Goal: Obtain resource: Download file/media

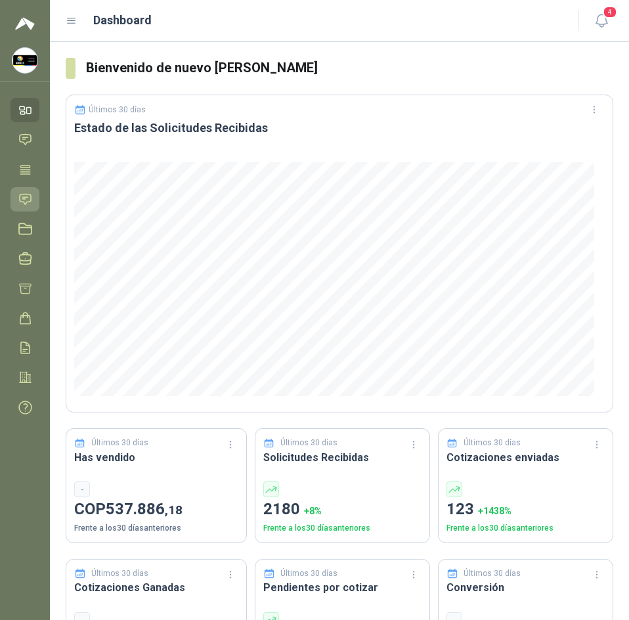
click at [30, 210] on link "Solicitudes" at bounding box center [25, 199] width 29 height 24
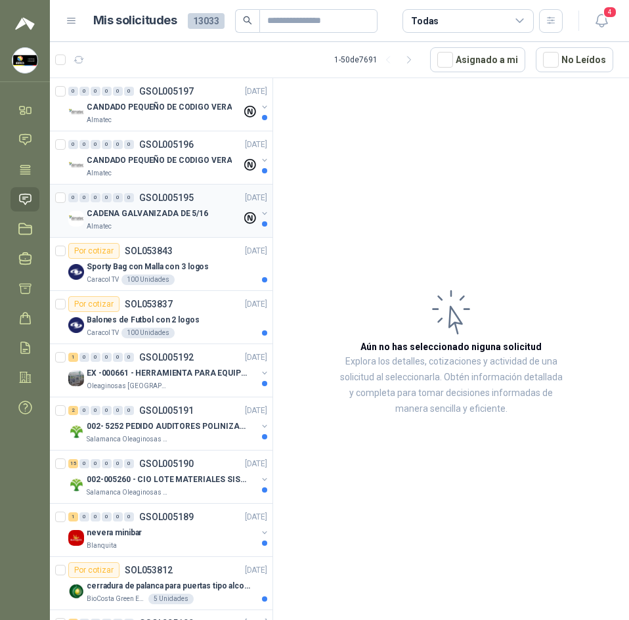
click at [137, 200] on div "0 0 0 0 0 0 GSOL005195" at bounding box center [130, 197] width 125 height 9
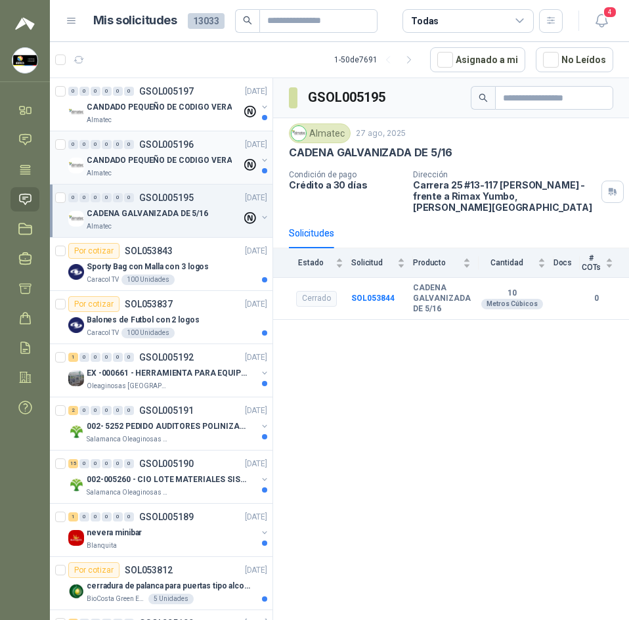
click at [169, 158] on p "CANDADO PEQUEÑO DE CODIGO VERA" at bounding box center [159, 160] width 145 height 12
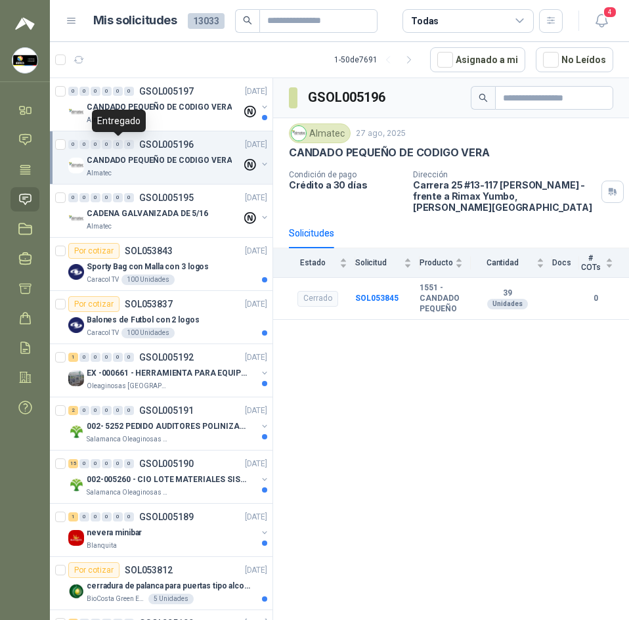
click at [122, 127] on div "Entregado" at bounding box center [119, 121] width 54 height 22
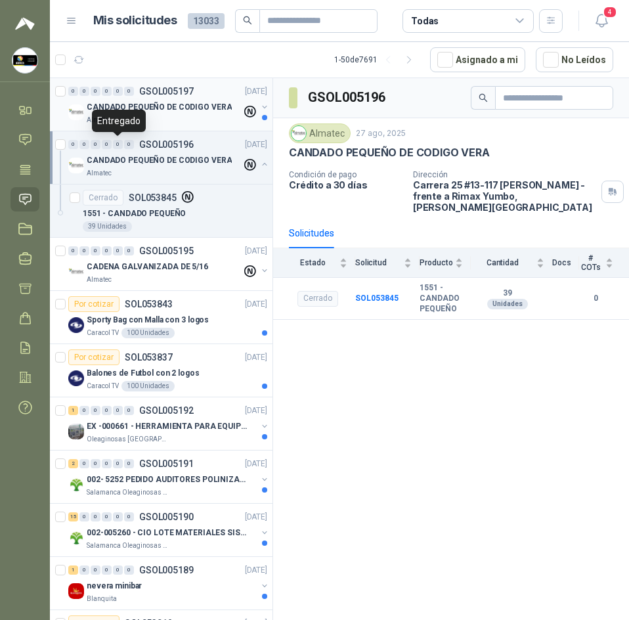
click at [181, 119] on div "Almatec" at bounding box center [164, 120] width 155 height 11
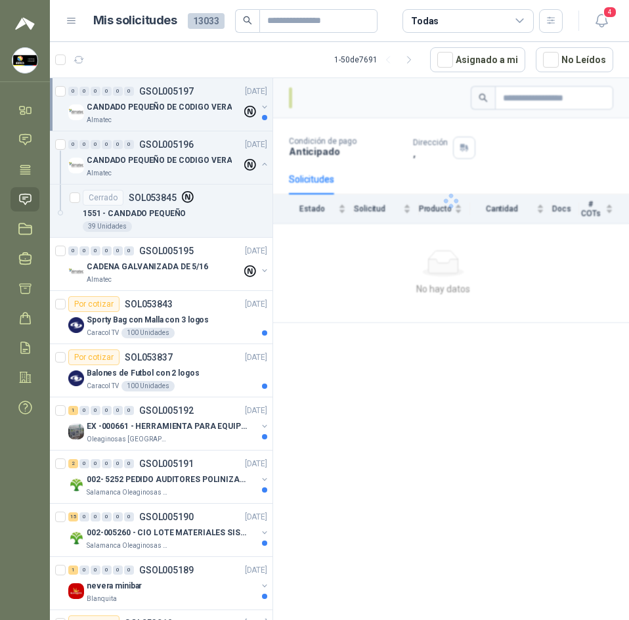
click at [181, 119] on div "Almatec" at bounding box center [164, 120] width 155 height 11
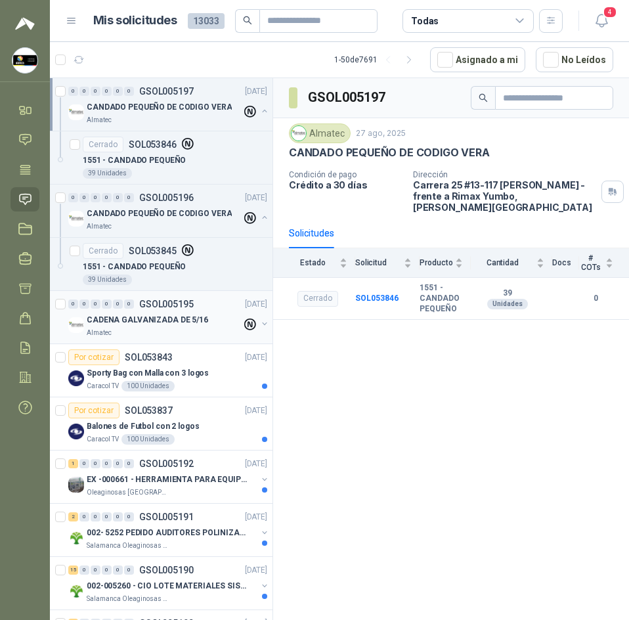
scroll to position [131, 0]
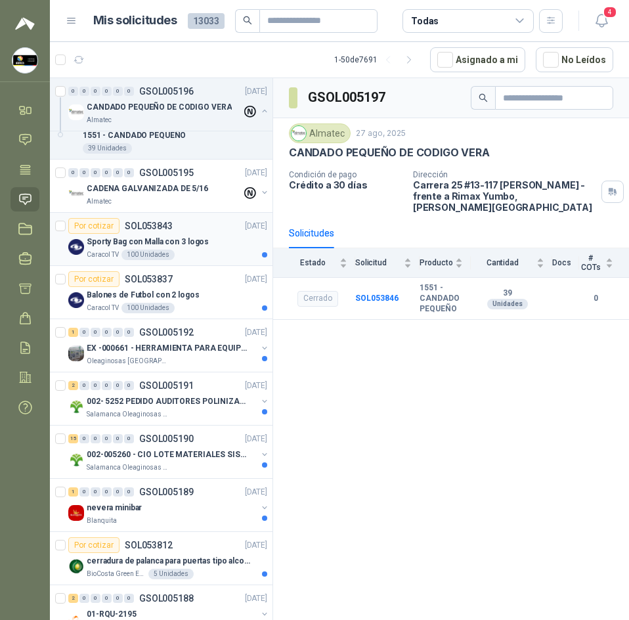
click at [209, 246] on div "Sporty Bag con Malla con 3 logos" at bounding box center [177, 242] width 181 height 16
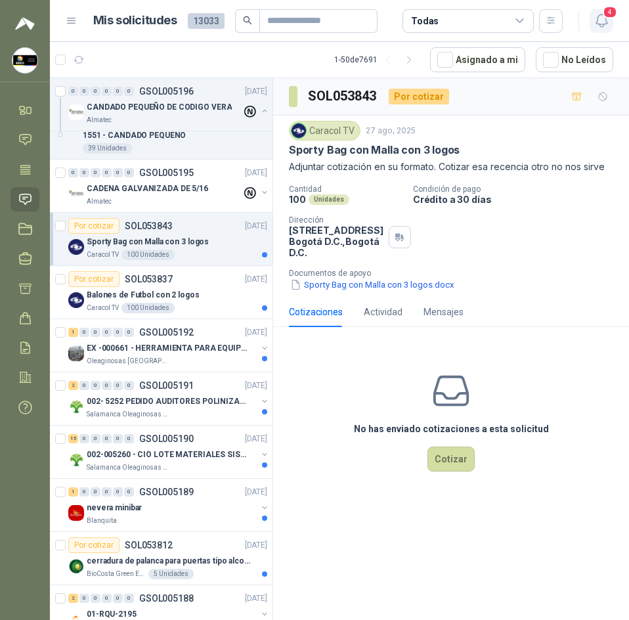
click at [599, 19] on icon "button" at bounding box center [601, 20] width 16 height 16
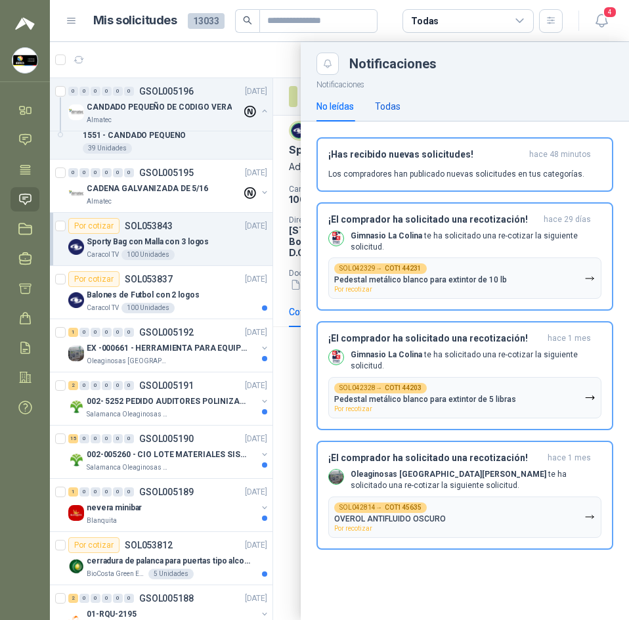
click at [390, 102] on div "Todas" at bounding box center [388, 106] width 26 height 14
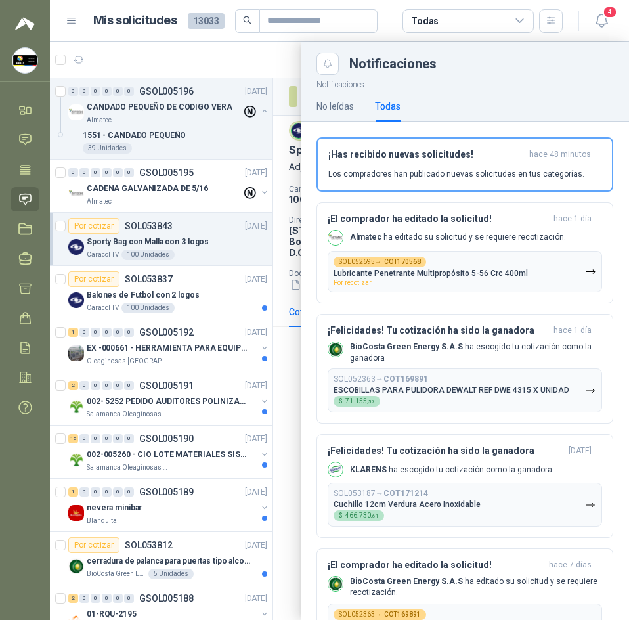
click at [278, 68] on div at bounding box center [339, 331] width 579 height 578
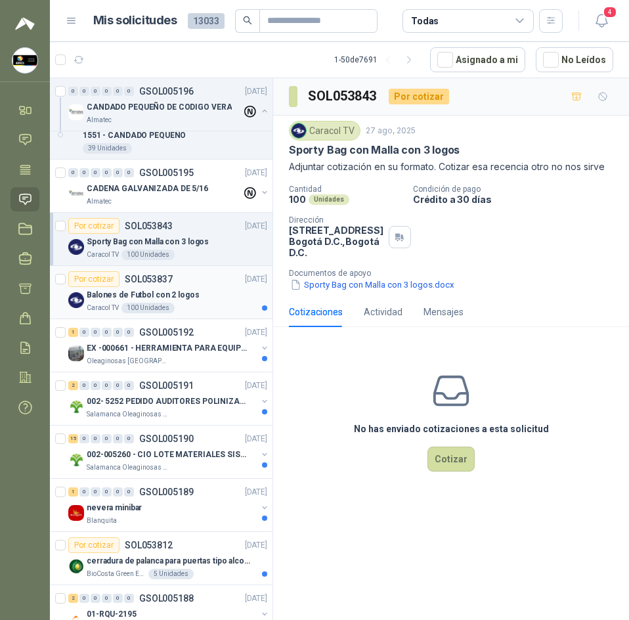
click at [189, 301] on div "Balones de Futbol con 2 logos" at bounding box center [177, 295] width 181 height 16
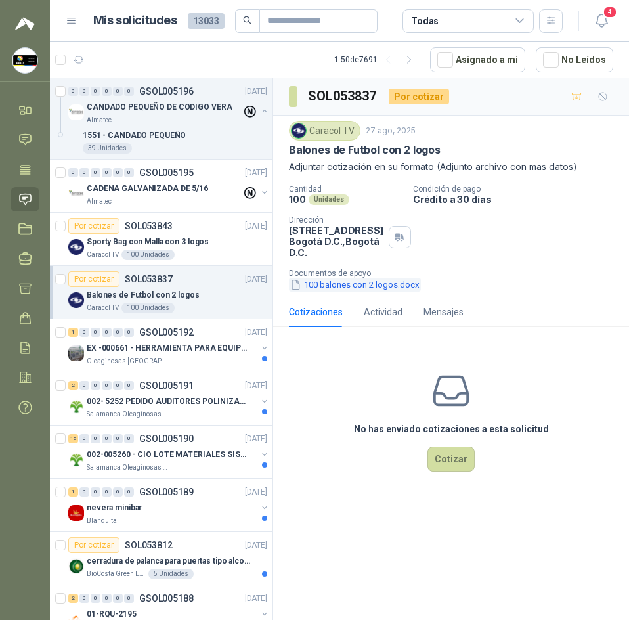
click at [349, 283] on button "100 balones con 2 logos.docx" at bounding box center [355, 285] width 132 height 14
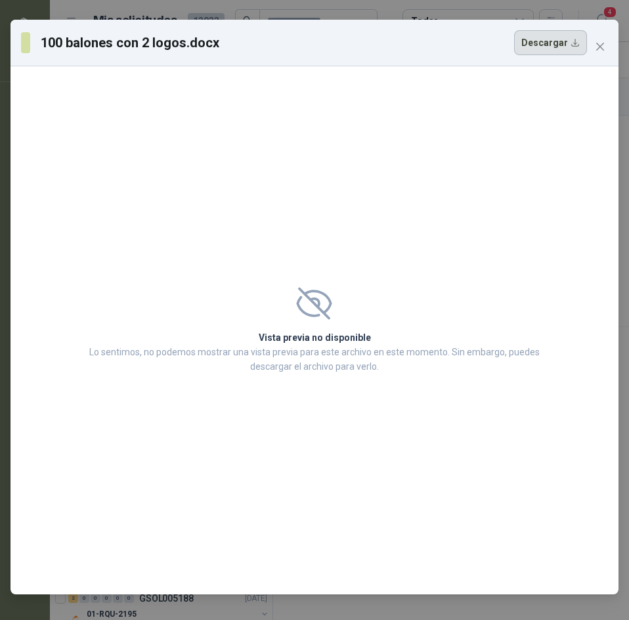
click at [578, 39] on button "Descargar" at bounding box center [550, 42] width 73 height 25
click at [595, 33] on div "100 balones con 2 logos.docx Descargar" at bounding box center [314, 42] width 587 height 25
click at [595, 38] on button "Close" at bounding box center [600, 46] width 21 height 21
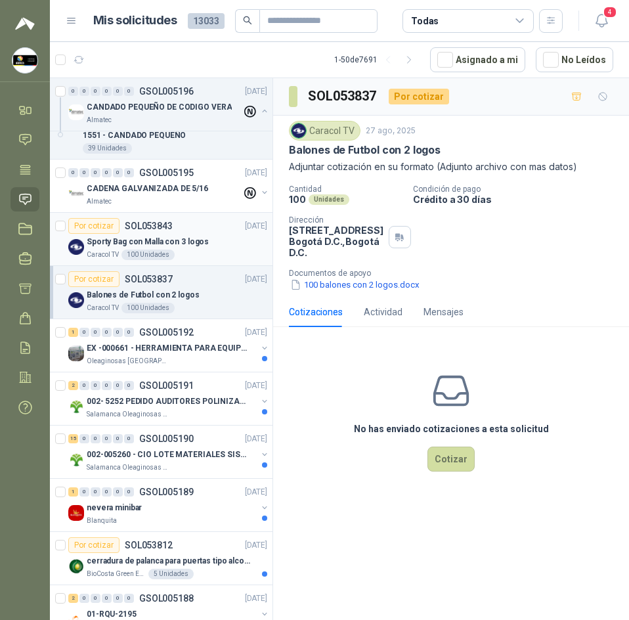
click at [208, 262] on article "Por cotizar SOL053843 [DATE] Sporty Bag con Malla con 3 logos Caracol TV 100 Un…" at bounding box center [161, 239] width 223 height 53
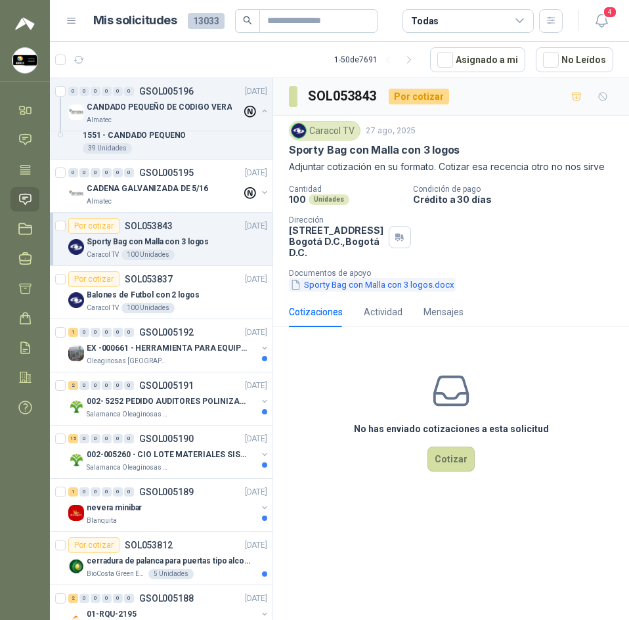
click at [325, 280] on button "Sporty Bag con Malla con 3 logos.docx" at bounding box center [372, 285] width 167 height 14
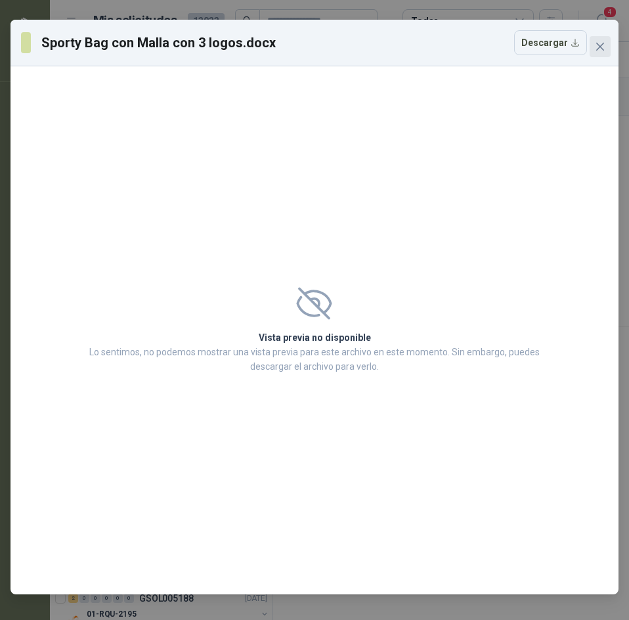
click at [601, 39] on button "Close" at bounding box center [600, 46] width 21 height 21
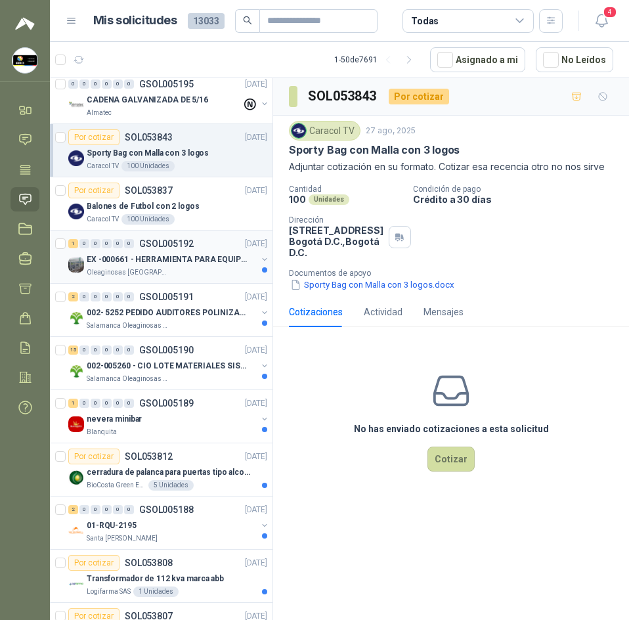
scroll to position [328, 0]
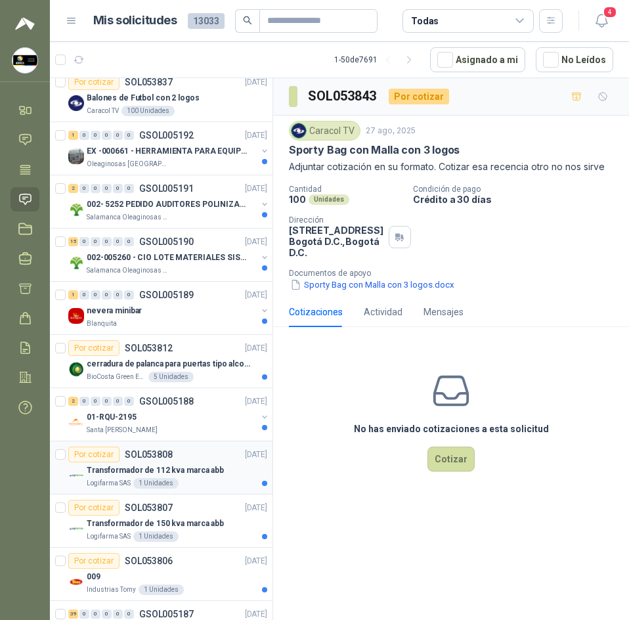
click at [209, 471] on p "Transformador de 112 kva marca abb" at bounding box center [155, 470] width 137 height 12
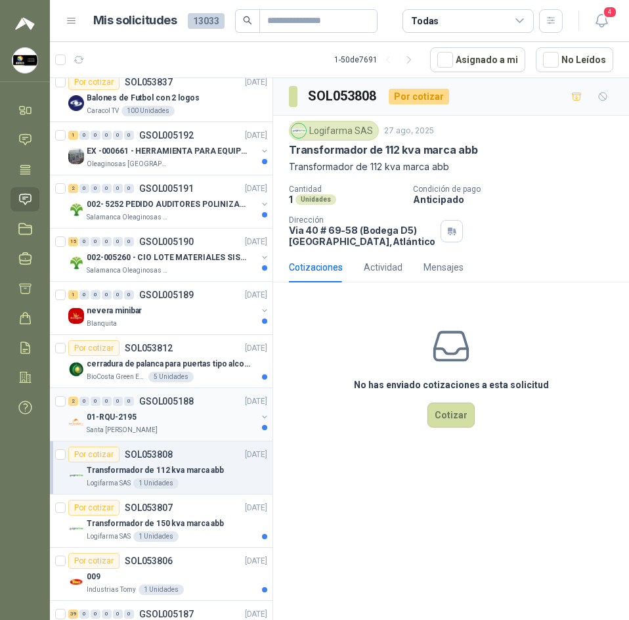
scroll to position [394, 0]
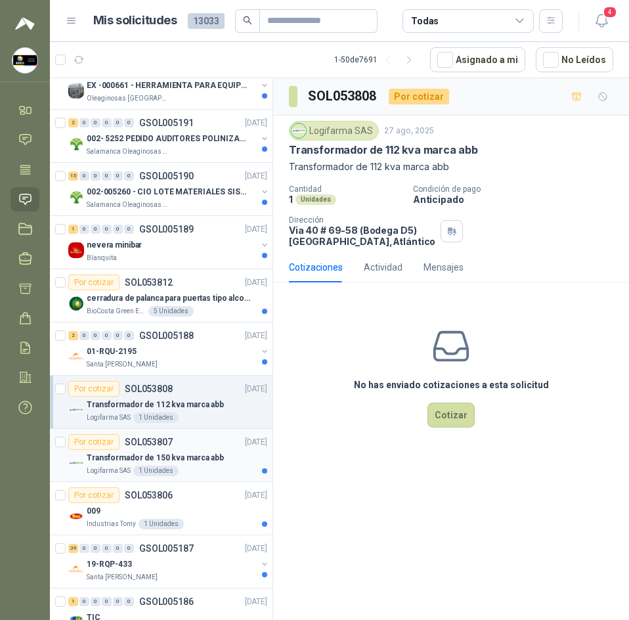
click at [172, 456] on p "Transformador de 150 kva marca abb" at bounding box center [155, 458] width 137 height 12
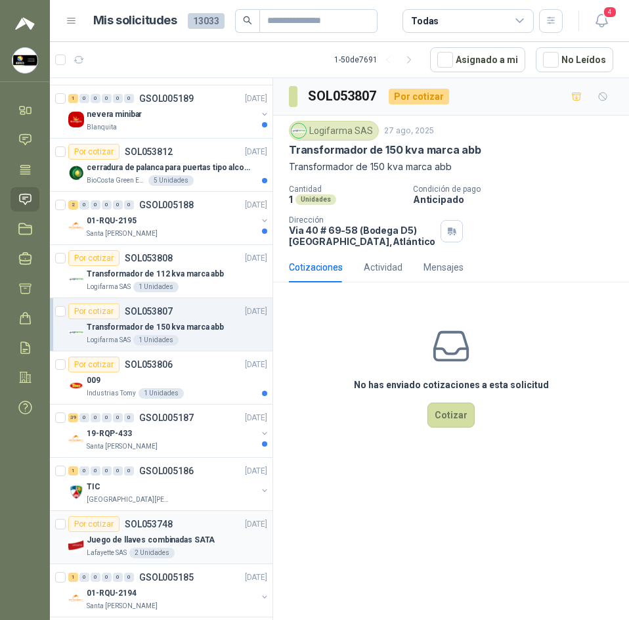
scroll to position [525, 0]
click at [182, 356] on div "Por cotizar SOL053806 [DATE]" at bounding box center [167, 364] width 199 height 16
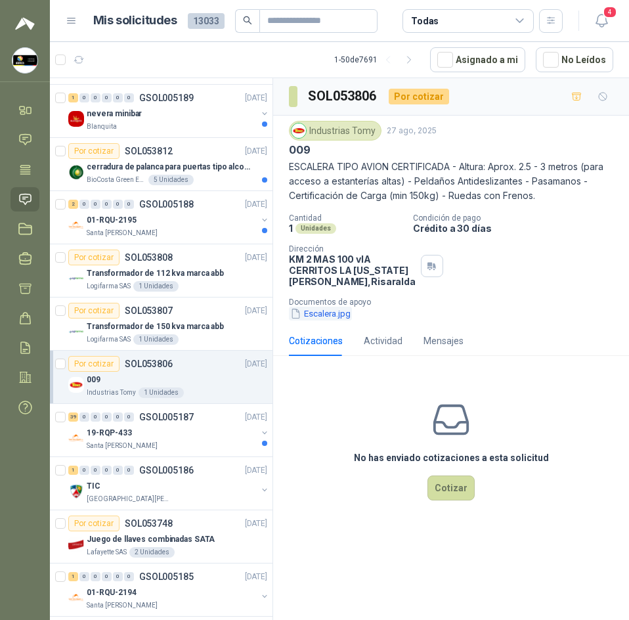
click at [318, 320] on button "Escalera.jpg" at bounding box center [320, 314] width 63 height 14
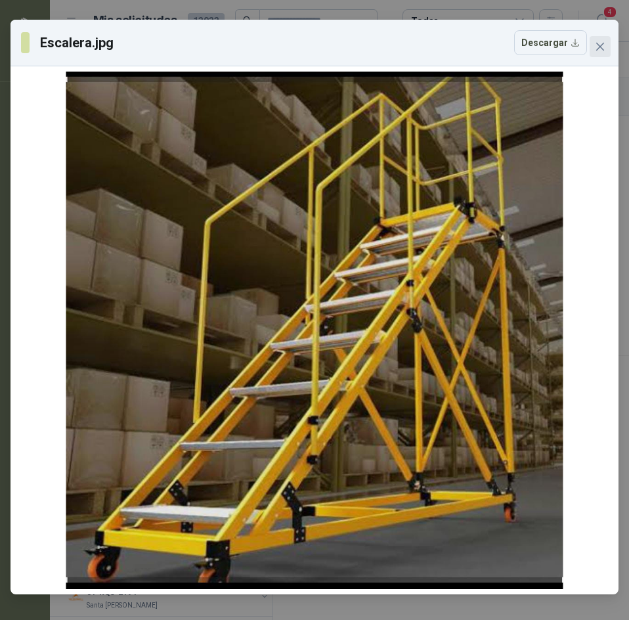
click at [603, 45] on icon "close" at bounding box center [600, 47] width 8 height 8
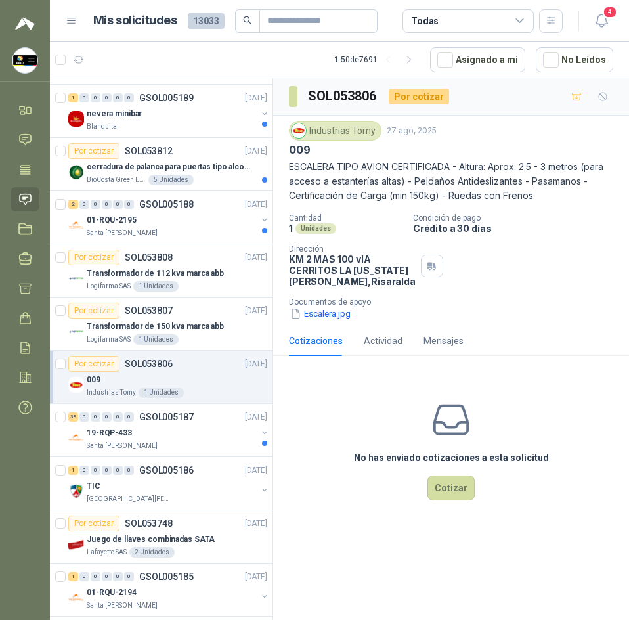
click at [211, 371] on div "Por cotizar SOL053806 [DATE]" at bounding box center [167, 364] width 199 height 16
click at [322, 320] on button "Escalera.jpg" at bounding box center [320, 314] width 63 height 14
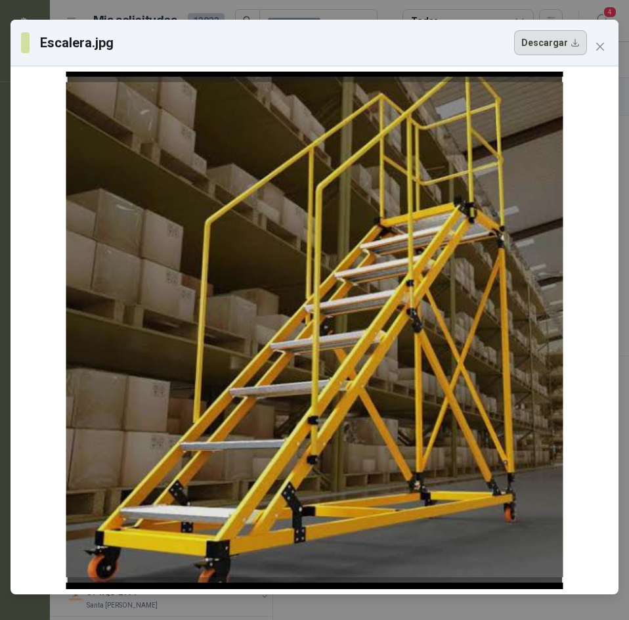
drag, startPoint x: 408, startPoint y: 158, endPoint x: 567, endPoint y: 42, distance: 196.8
click at [567, 42] on button "Descargar" at bounding box center [550, 42] width 73 height 25
click at [611, 45] on div "Escalera.jpg Descargar" at bounding box center [315, 43] width 608 height 47
click at [602, 52] on button "Close" at bounding box center [600, 46] width 21 height 21
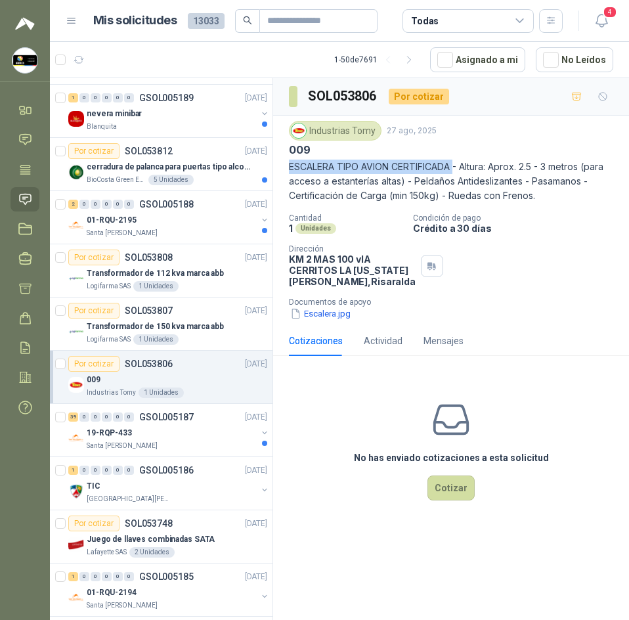
drag, startPoint x: 290, startPoint y: 169, endPoint x: 456, endPoint y: 162, distance: 166.9
click at [456, 162] on p "ESCALERA TIPO AVION CERTIFICADA - Altura: Aprox. 2.5 - 3 metros (para acceso a …" at bounding box center [451, 181] width 324 height 43
drag, startPoint x: 282, startPoint y: 166, endPoint x: 456, endPoint y: 163, distance: 174.0
click at [456, 163] on div "Industrias Tomy [DATE] 009 ESCALERA TIPO AVION CERTIFICADA - Altura: Aprox. 2.5…" at bounding box center [451, 221] width 356 height 210
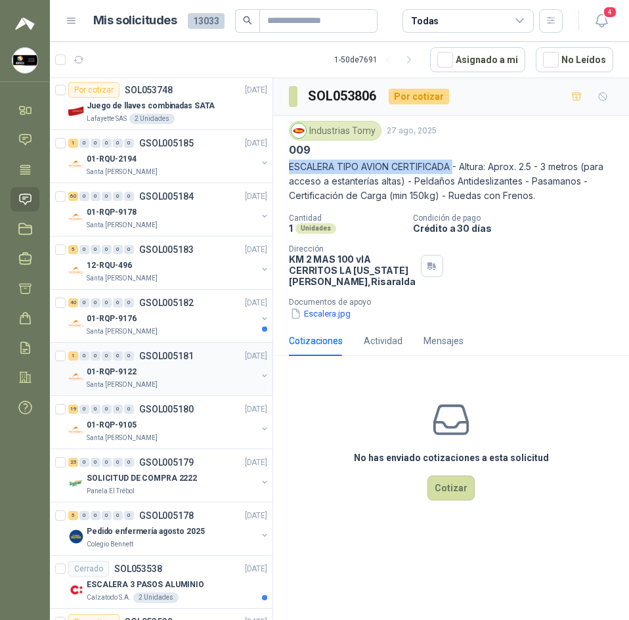
scroll to position [1050, 0]
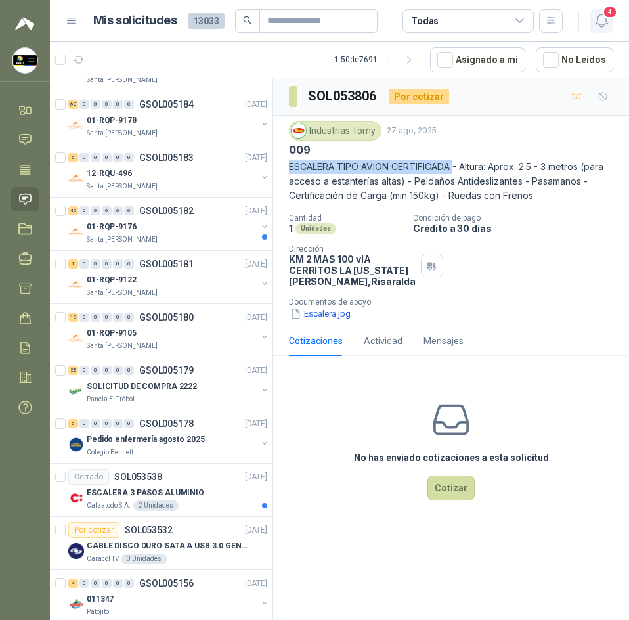
click at [598, 20] on icon "button" at bounding box center [601, 20] width 16 height 16
